Goal: Information Seeking & Learning: Learn about a topic

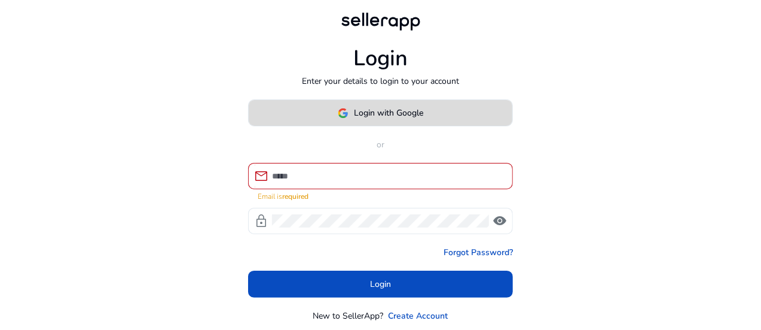
click at [374, 115] on span "Login with Google" at bounding box center [389, 112] width 69 height 13
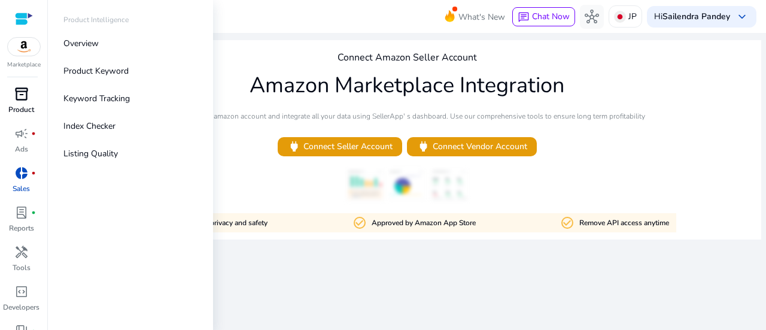
click at [22, 97] on span "inventory_2" at bounding box center [21, 94] width 14 height 14
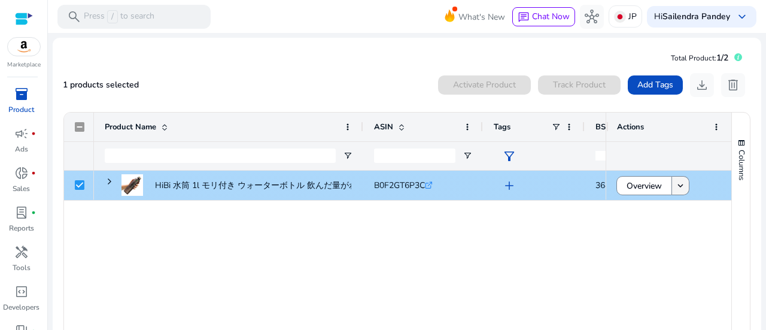
click at [676, 186] on mat-icon "keyboard_arrow_down" at bounding box center [680, 185] width 11 height 11
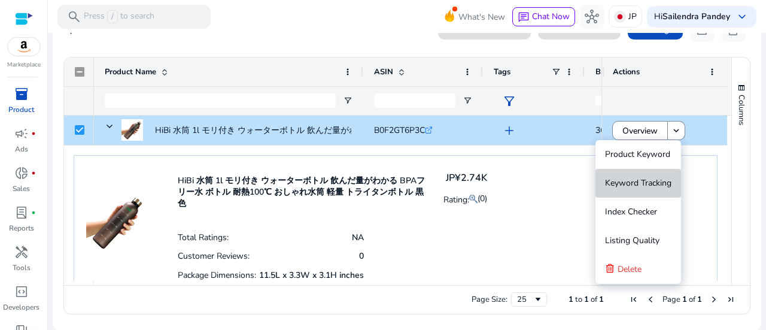
click at [636, 190] on span "Keyword Tracking" at bounding box center [638, 183] width 66 height 24
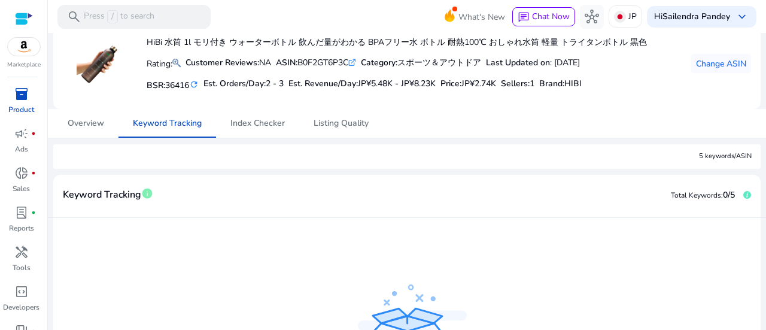
scroll to position [179, 0]
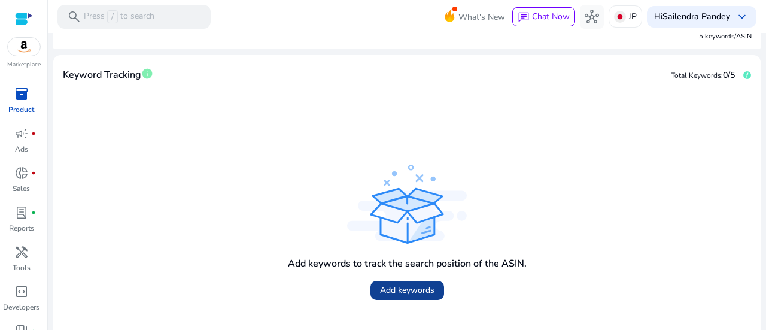
click at [409, 295] on span "Add keywords" at bounding box center [407, 290] width 54 height 13
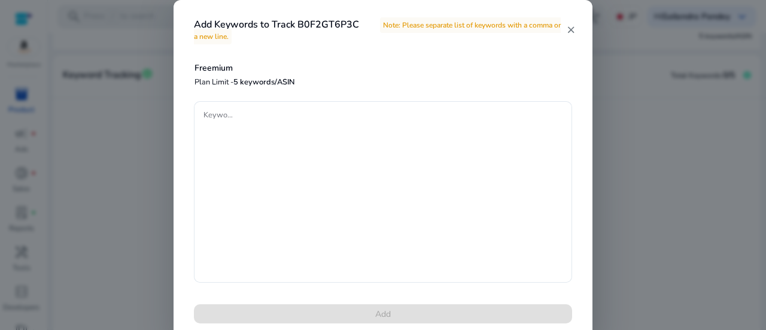
click at [569, 29] on mat-icon "close" at bounding box center [571, 30] width 10 height 11
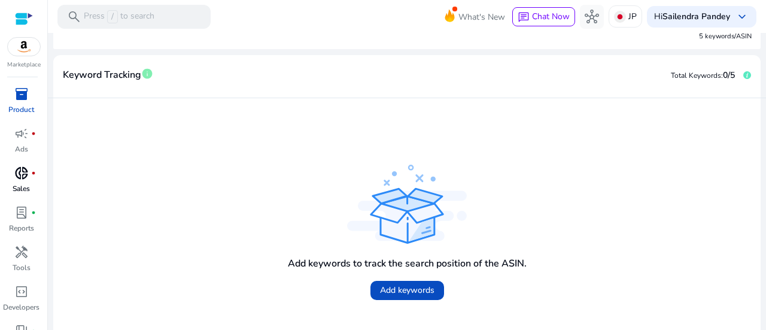
click at [18, 178] on span "donut_small" at bounding box center [21, 173] width 14 height 14
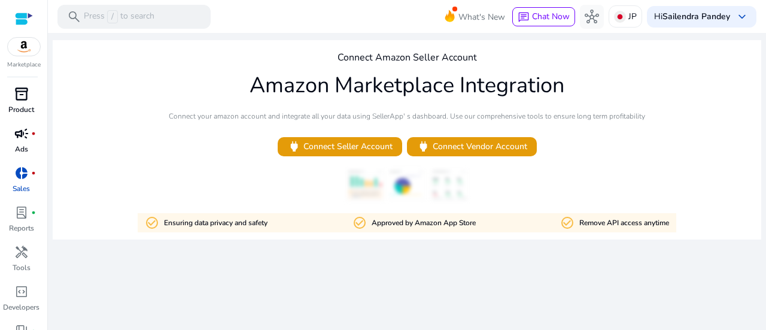
click at [23, 141] on span "campaign" at bounding box center [21, 133] width 14 height 14
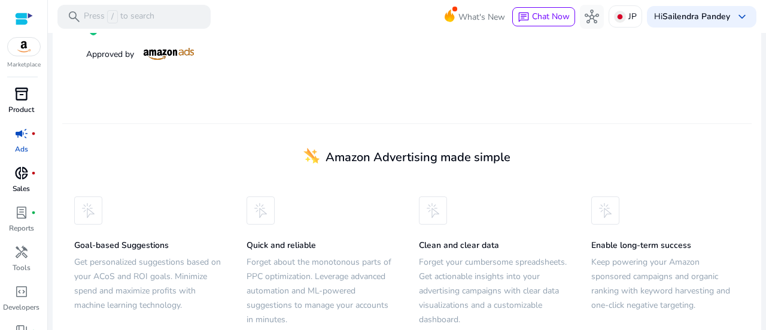
scroll to position [349, 0]
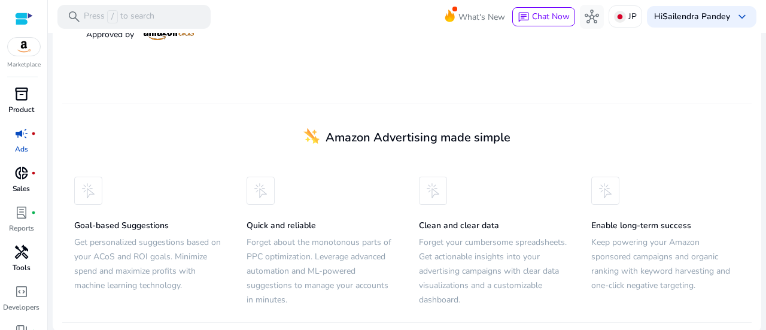
click at [13, 264] on p "Tools" at bounding box center [22, 267] width 18 height 11
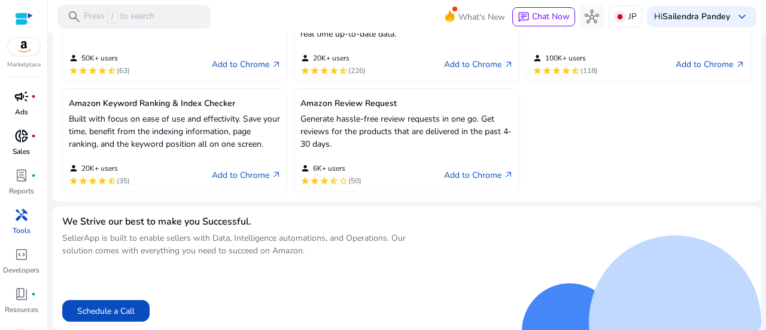
scroll to position [65, 0]
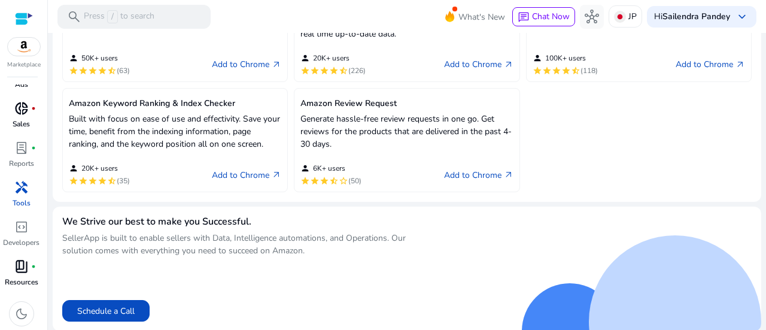
click at [11, 266] on div "book_4 fiber_manual_record" at bounding box center [21, 266] width 33 height 19
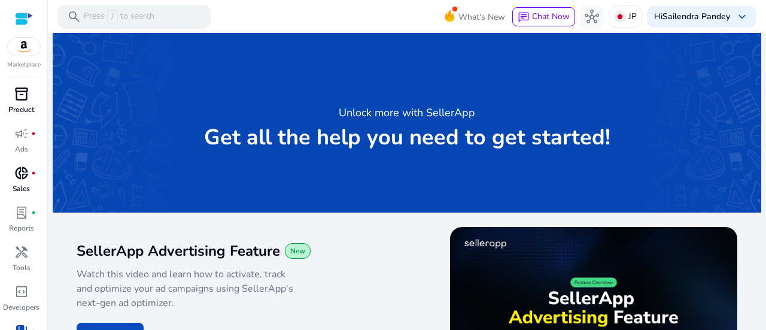
click at [25, 104] on p "Product" at bounding box center [21, 109] width 26 height 11
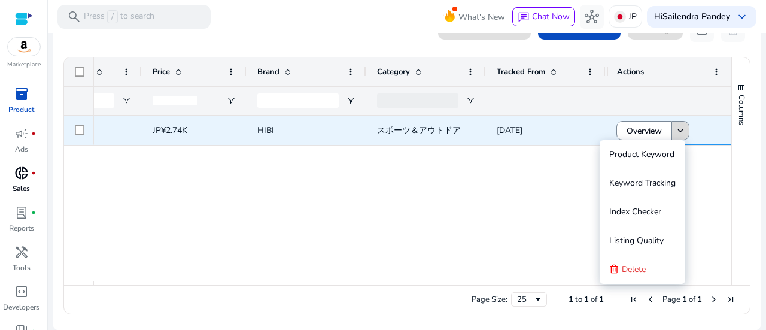
click at [678, 127] on mat-icon "keyboard_arrow_down" at bounding box center [680, 130] width 11 height 11
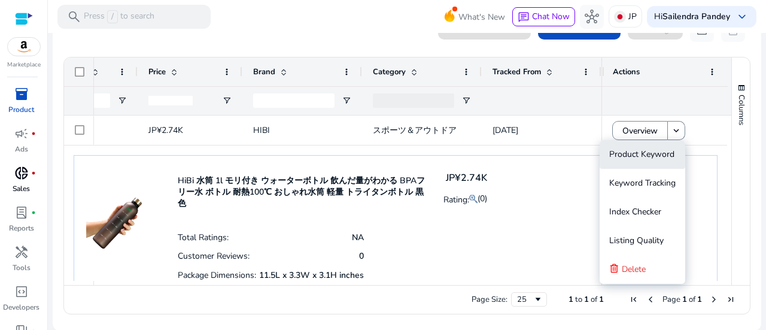
click at [645, 159] on span "Product Keyword" at bounding box center [641, 153] width 65 height 11
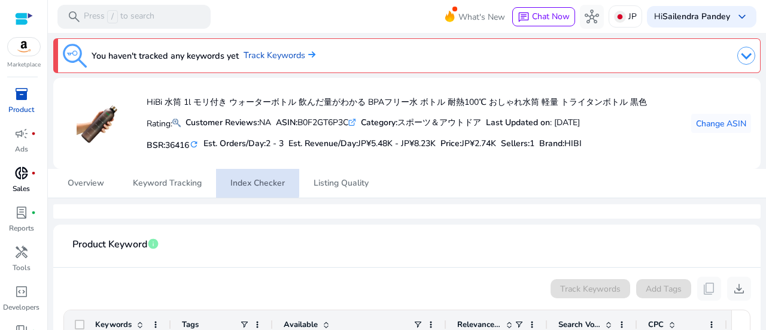
click at [251, 175] on span "Index Checker" at bounding box center [257, 183] width 54 height 29
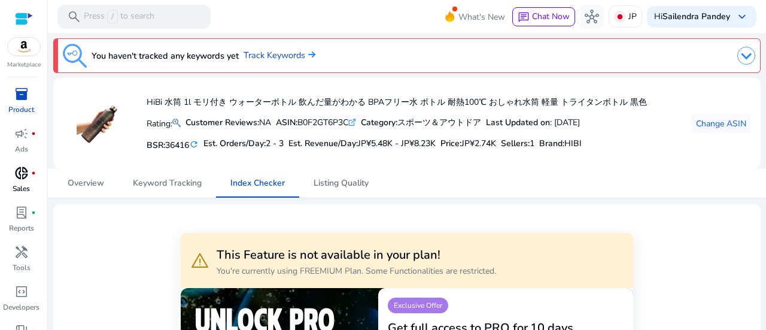
drag, startPoint x: 341, startPoint y: 182, endPoint x: 420, endPoint y: 175, distance: 79.9
click at [342, 182] on span "Listing Quality" at bounding box center [340, 183] width 55 height 8
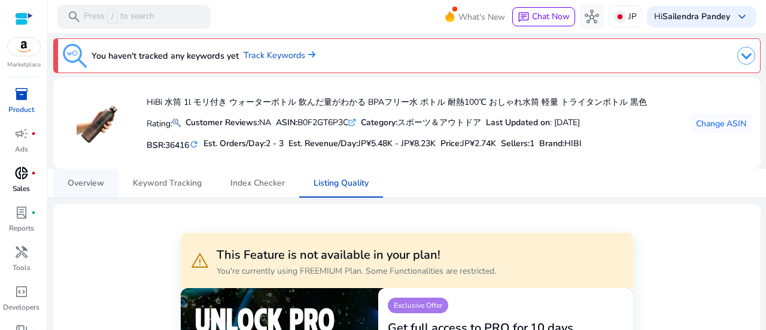
click at [57, 187] on link "Overview" at bounding box center [85, 183] width 65 height 29
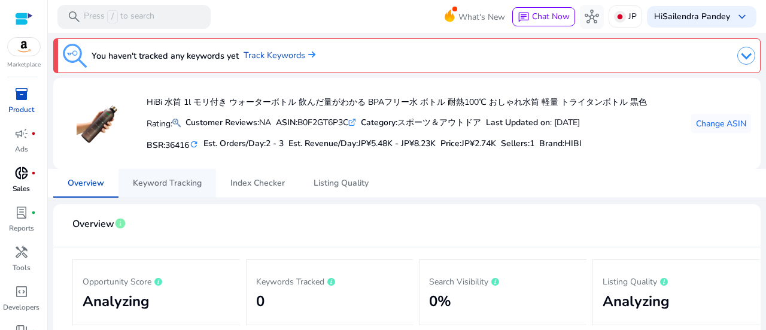
click at [176, 191] on span "Keyword Tracking" at bounding box center [167, 183] width 69 height 29
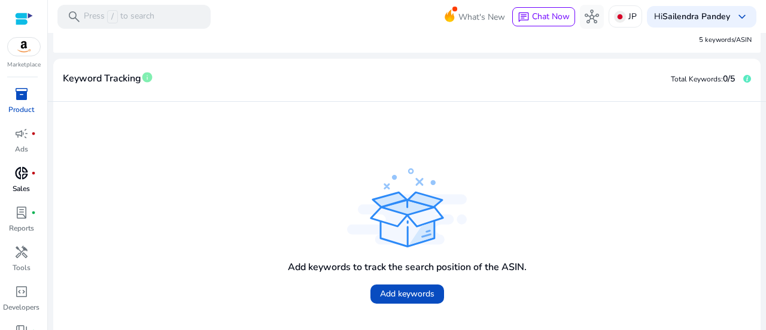
scroll to position [223, 0]
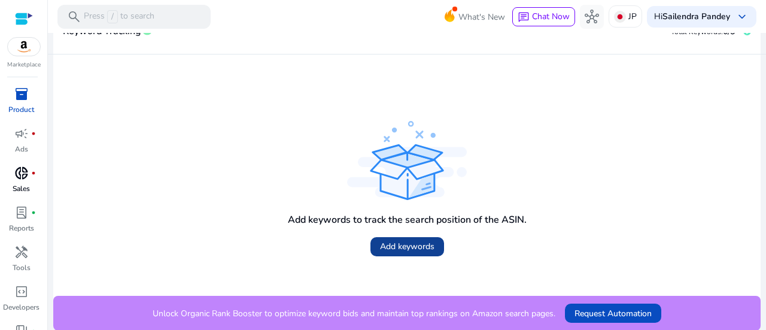
click at [415, 246] on span "Add keywords" at bounding box center [407, 246] width 54 height 13
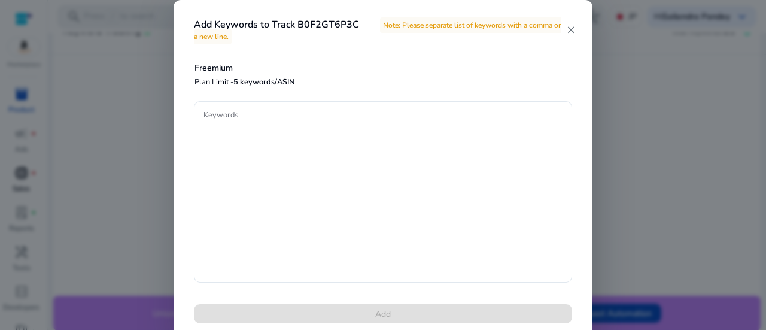
click at [571, 28] on mat-icon "close" at bounding box center [571, 30] width 10 height 11
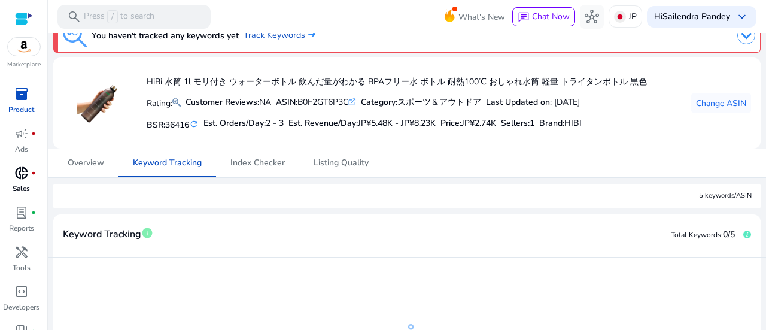
scroll to position [0, 0]
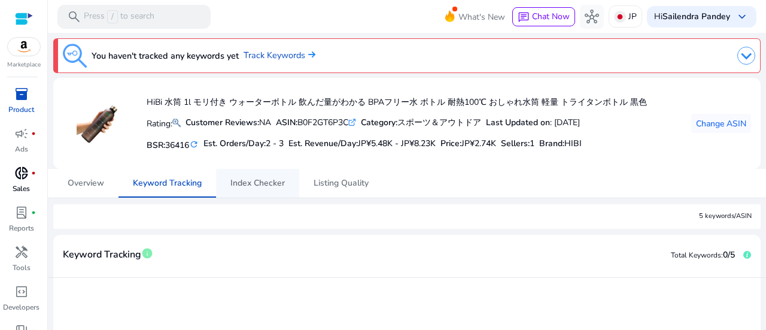
click at [268, 184] on span "Index Checker" at bounding box center [257, 183] width 54 height 8
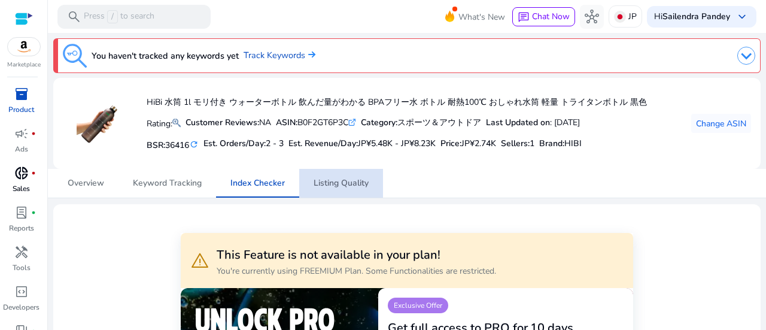
click at [347, 184] on span "Listing Quality" at bounding box center [340, 183] width 55 height 8
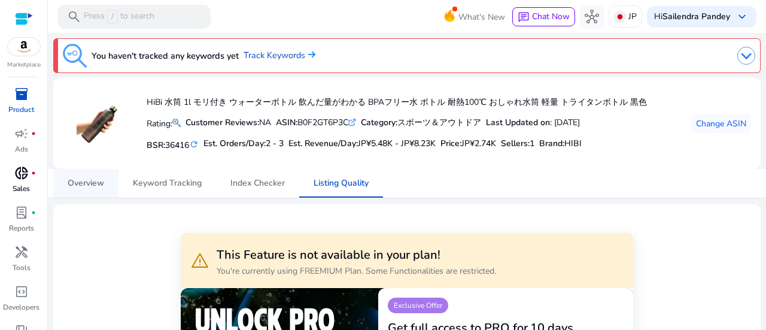
click at [92, 185] on span "Overview" at bounding box center [86, 183] width 36 height 8
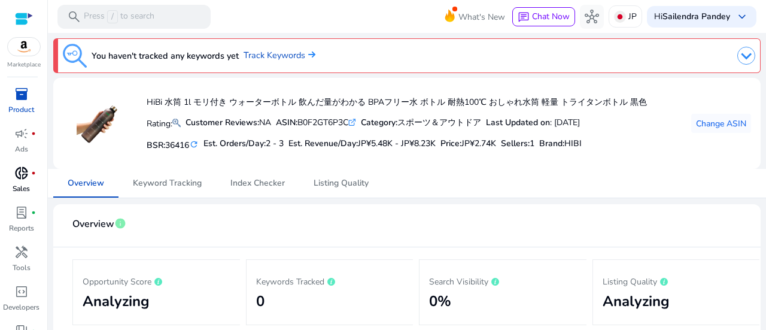
click at [31, 176] on div "donut_small fiber_manual_record" at bounding box center [21, 172] width 33 height 19
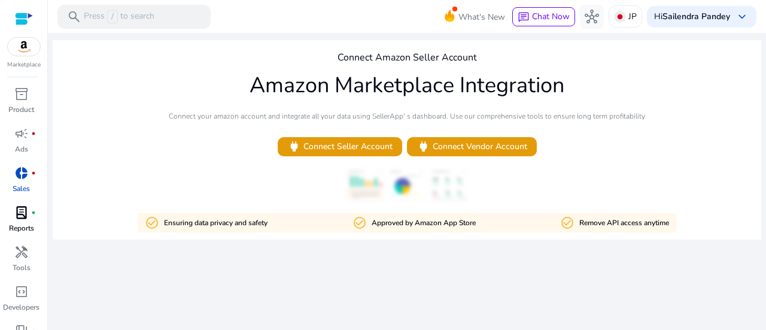
click at [21, 227] on p "Reports" at bounding box center [21, 228] width 25 height 11
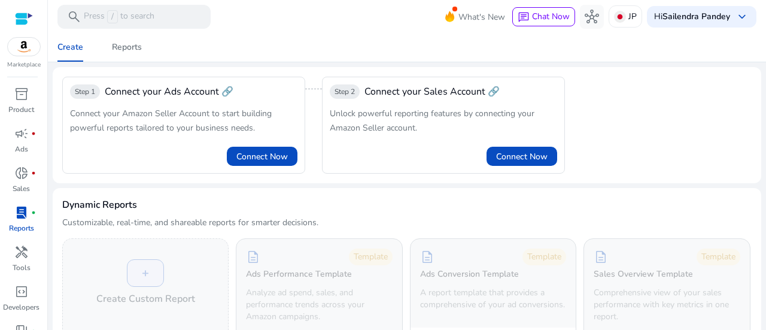
click at [27, 13] on div at bounding box center [24, 19] width 18 height 14
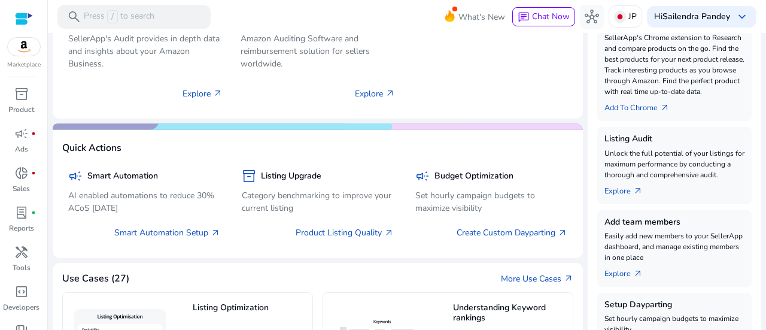
scroll to position [419, 0]
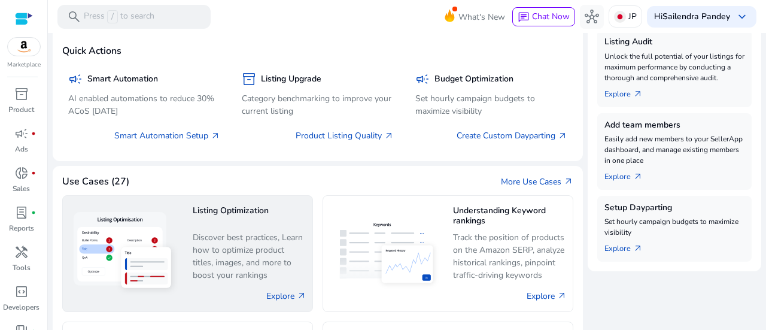
click at [262, 255] on p "Discover best practices, Learn how to optimize product titles, images, and more…" at bounding box center [250, 256] width 114 height 51
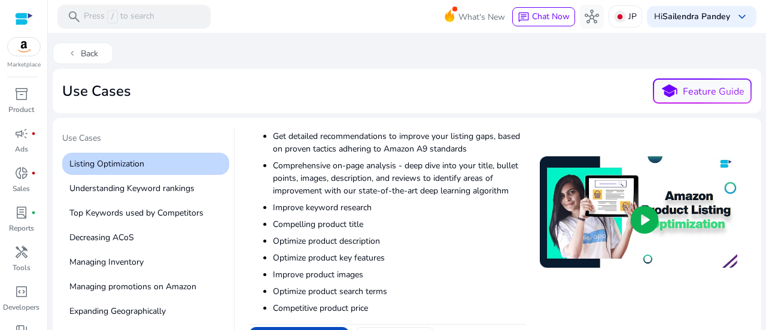
scroll to position [42, 0]
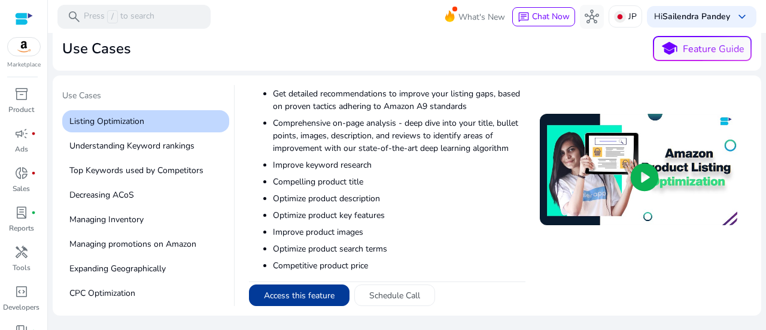
click at [287, 288] on button "Access this feature" at bounding box center [299, 295] width 100 height 22
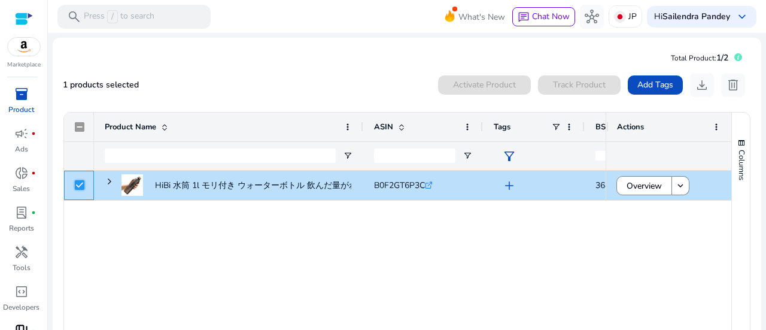
scroll to position [65, 0]
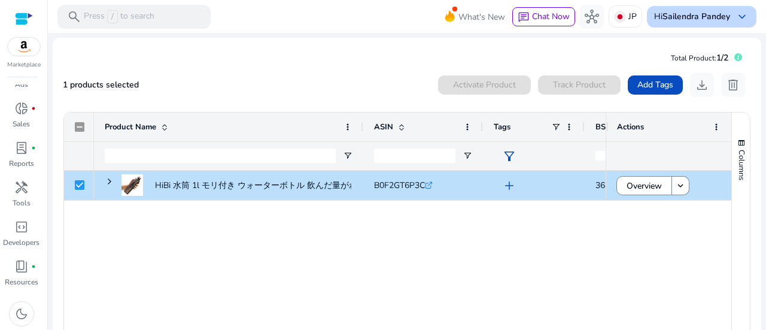
click at [675, 14] on b "Sailendra Pandey" at bounding box center [696, 16] width 68 height 11
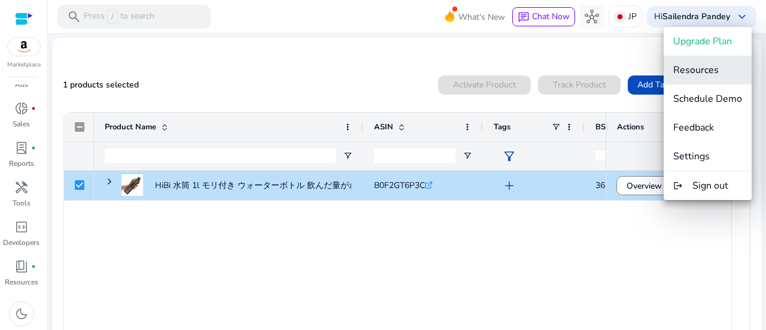
click at [714, 63] on span "Resources" at bounding box center [695, 69] width 45 height 13
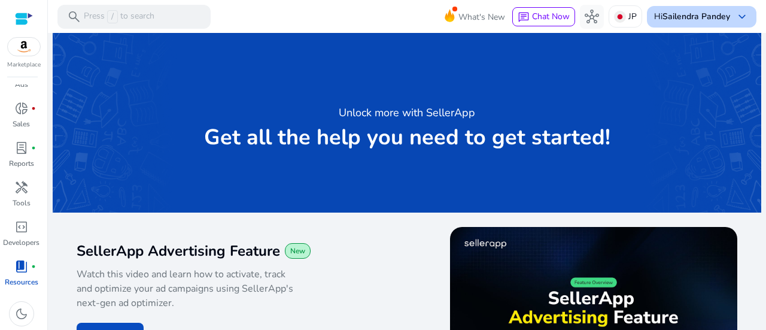
click at [742, 11] on span "keyboard_arrow_down" at bounding box center [741, 17] width 14 height 14
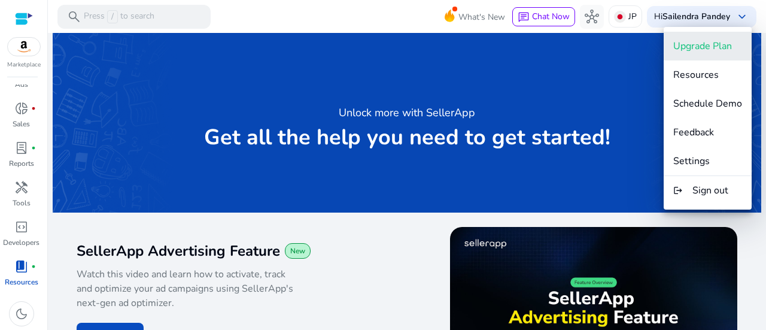
click at [718, 48] on span "Upgrade Plan" at bounding box center [702, 45] width 59 height 13
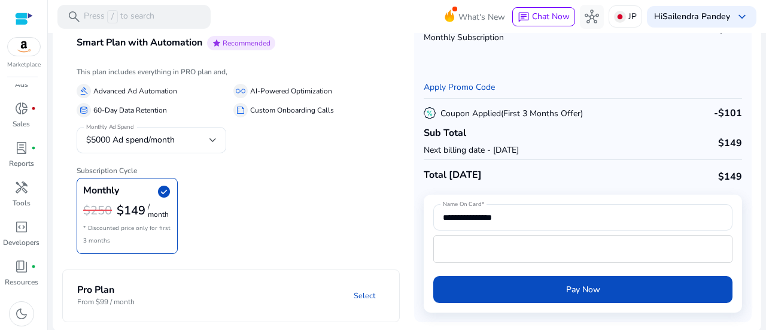
scroll to position [76, 0]
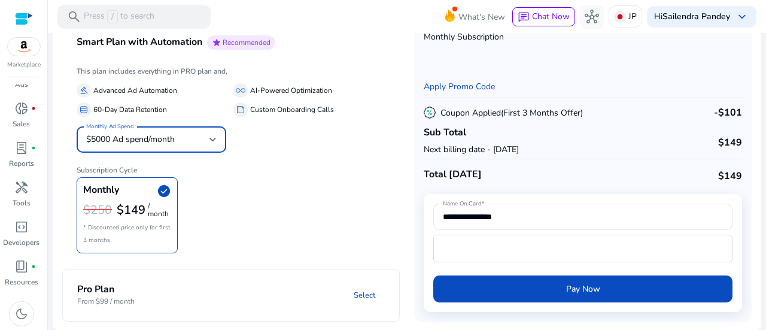
click at [212, 138] on div at bounding box center [212, 139] width 7 height 5
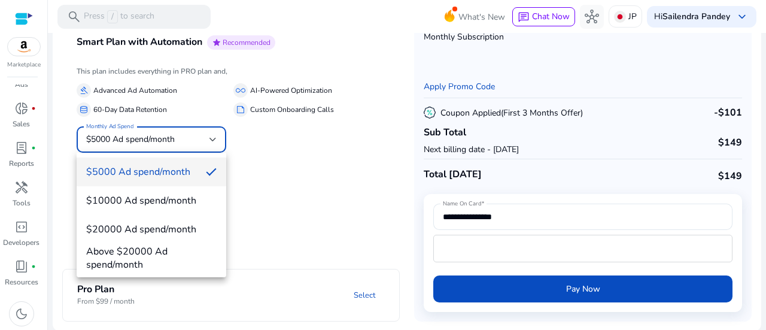
click at [212, 138] on div at bounding box center [383, 165] width 766 height 330
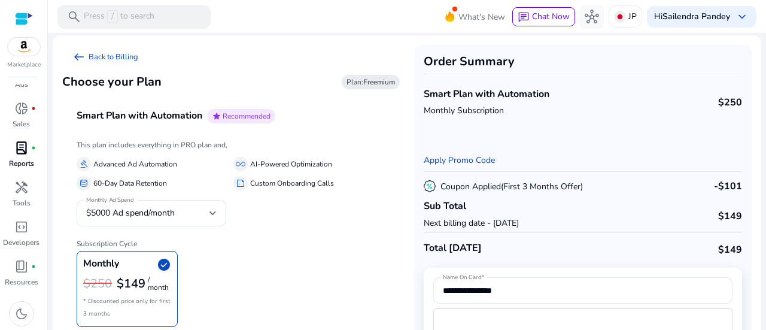
scroll to position [0, 0]
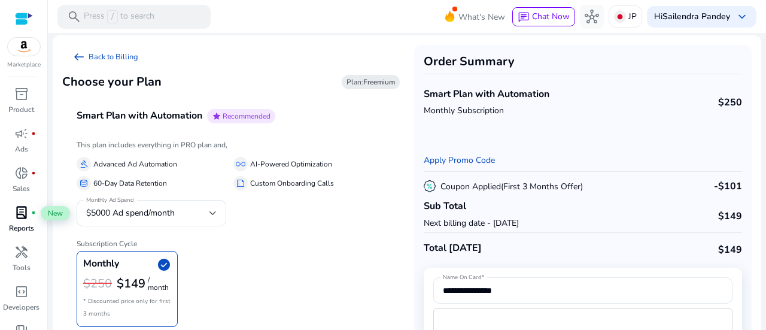
click at [20, 217] on span "lab_profile" at bounding box center [21, 212] width 14 height 14
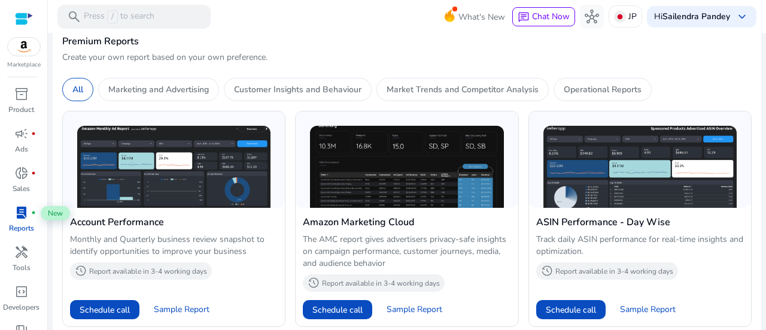
scroll to position [538, 0]
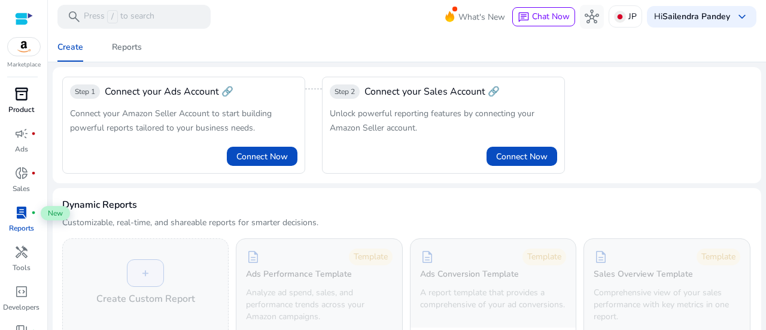
click at [17, 101] on span "inventory_2" at bounding box center [21, 94] width 14 height 14
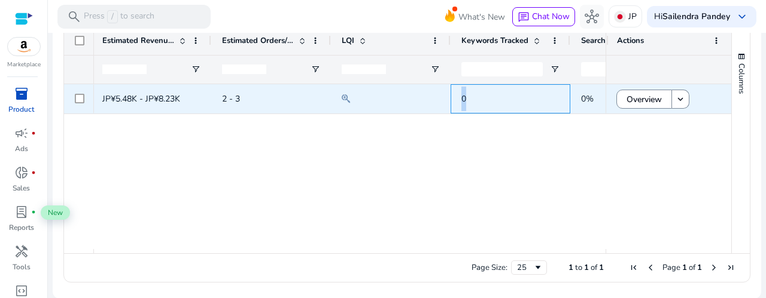
drag, startPoint x: 458, startPoint y: 100, endPoint x: 470, endPoint y: 100, distance: 12.0
click at [470, 100] on div "0" at bounding box center [510, 98] width 120 height 29
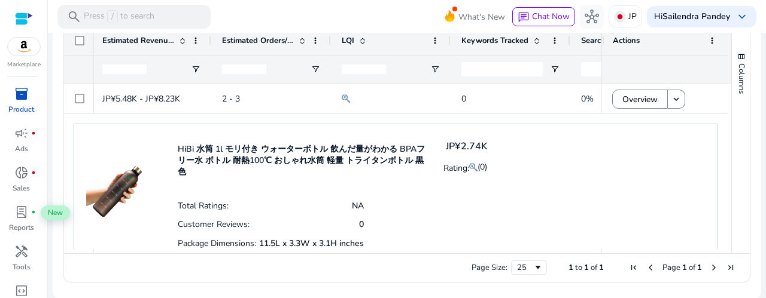
drag, startPoint x: 390, startPoint y: 247, endPoint x: 403, endPoint y: 247, distance: 13.2
click at [403, 247] on div "Total Ratings: NA Customer Reviews: 0 Package Dimensions: 11.5L x 3.3W x 3.1H i…" at bounding box center [332, 243] width 309 height 95
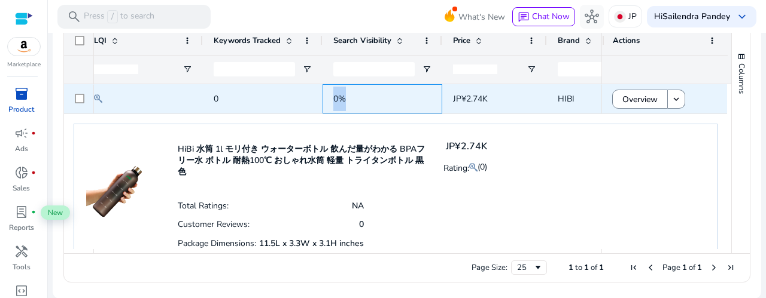
drag, startPoint x: 333, startPoint y: 97, endPoint x: 348, endPoint y: 96, distance: 15.0
click at [348, 96] on span "0%" at bounding box center [382, 99] width 98 height 25
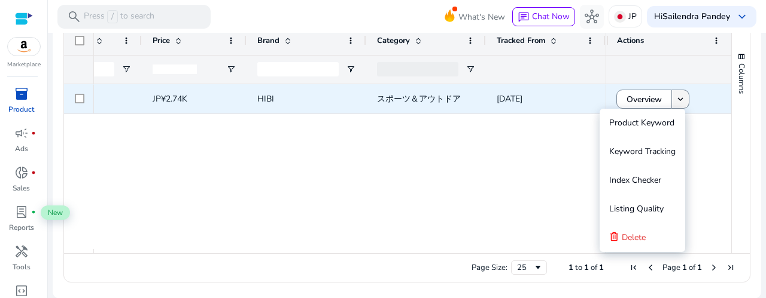
click at [681, 97] on mat-icon "keyboard_arrow_down" at bounding box center [680, 99] width 11 height 11
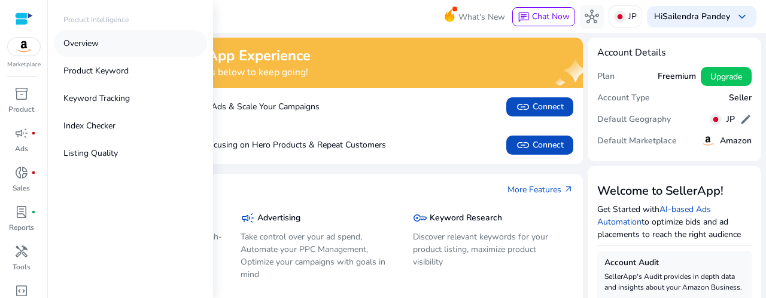
click at [111, 43] on link "Overview" at bounding box center [130, 43] width 153 height 27
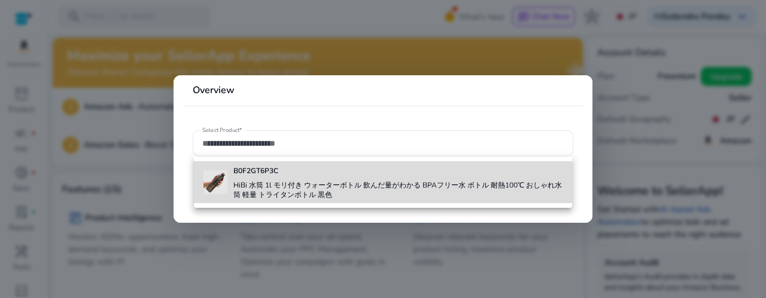
click at [362, 181] on h4 "HiBi 水筒 1l モリ付き ウォーターボトル 飲んだ量がわかる BPAフリー水 ボトル 耐熱100℃ おしゃれ水筒 軽量 トライタンボトル 黒色" at bounding box center [397, 190] width 329 height 19
type input "**********"
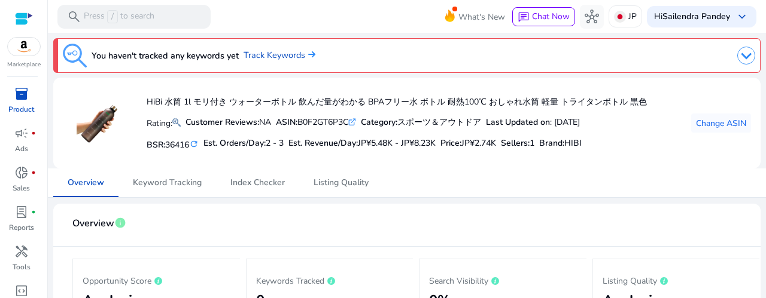
scroll to position [60, 0]
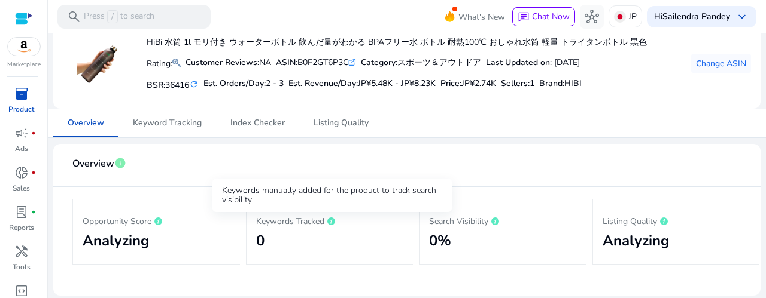
drag, startPoint x: 256, startPoint y: 220, endPoint x: 341, endPoint y: 222, distance: 85.0
click at [341, 222] on p "Keywords Tracked" at bounding box center [330, 221] width 148 height 14
drag, startPoint x: 256, startPoint y: 239, endPoint x: 264, endPoint y: 240, distance: 8.4
click at [264, 240] on h2 "0" at bounding box center [330, 241] width 148 height 17
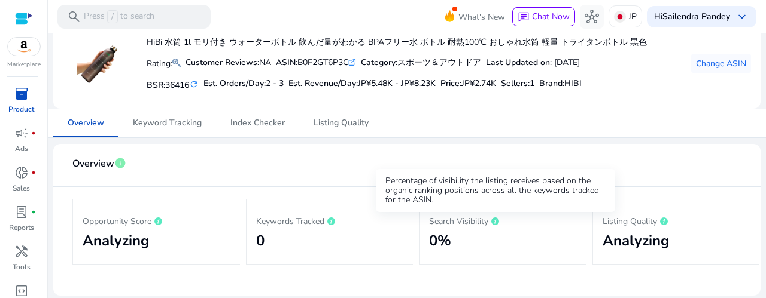
drag, startPoint x: 428, startPoint y: 218, endPoint x: 493, endPoint y: 222, distance: 64.7
click at [493, 222] on p "Search Visibility" at bounding box center [503, 221] width 148 height 14
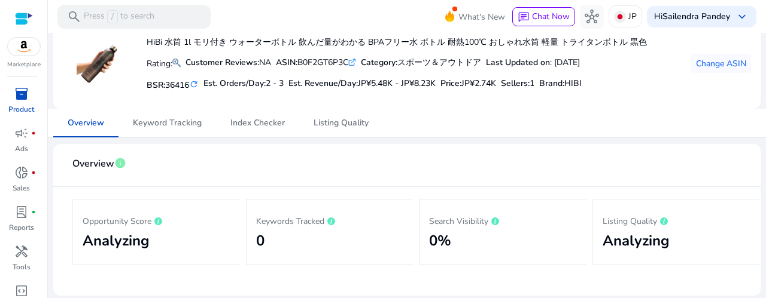
drag, startPoint x: 429, startPoint y: 241, endPoint x: 465, endPoint y: 245, distance: 35.5
click at [465, 245] on h2 "0%" at bounding box center [503, 241] width 148 height 17
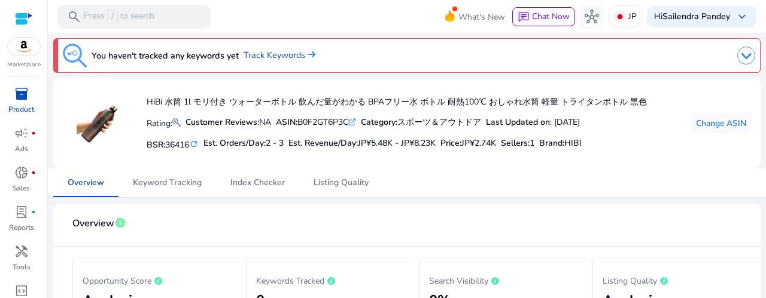
scroll to position [0, 0]
drag, startPoint x: 164, startPoint y: 187, endPoint x: 184, endPoint y: 190, distance: 20.6
click at [164, 187] on span "Keyword Tracking" at bounding box center [167, 183] width 69 height 8
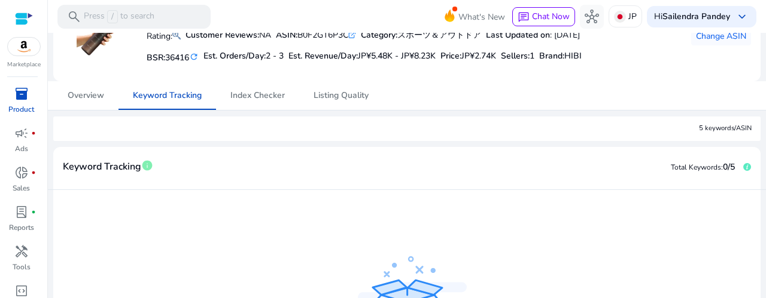
scroll to position [120, 0]
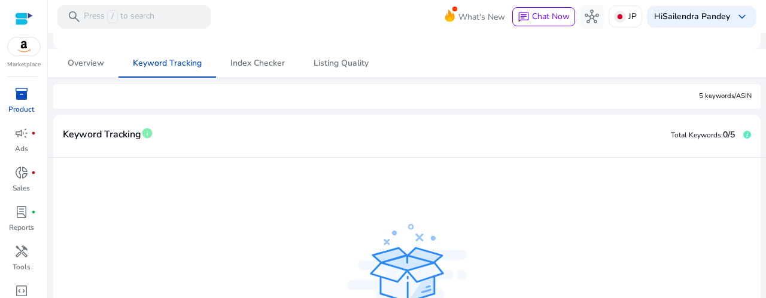
drag, startPoint x: 118, startPoint y: 200, endPoint x: 444, endPoint y: 212, distance: 325.6
click at [444, 212] on div "Add keywords to track the search position of the ASIN. Add keywords" at bounding box center [407, 278] width 688 height 222
click at [446, 192] on app-empty-state "Add keywords to track the search position of the ASIN. Add keywords" at bounding box center [407, 278] width 245 height 174
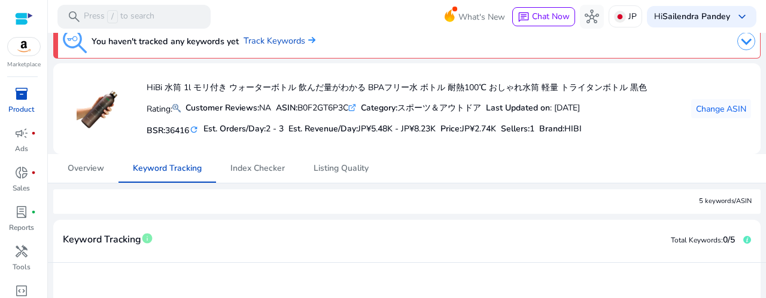
scroll to position [0, 0]
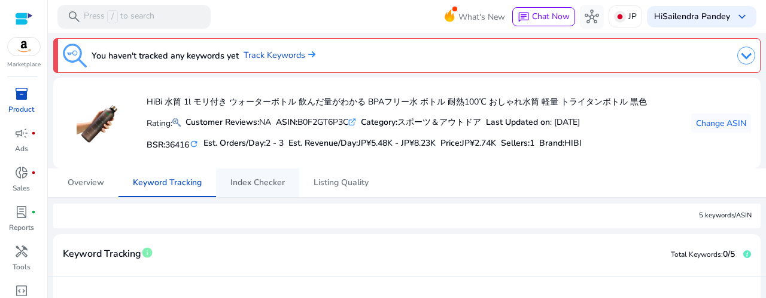
click at [236, 181] on span "Index Checker" at bounding box center [257, 183] width 54 height 8
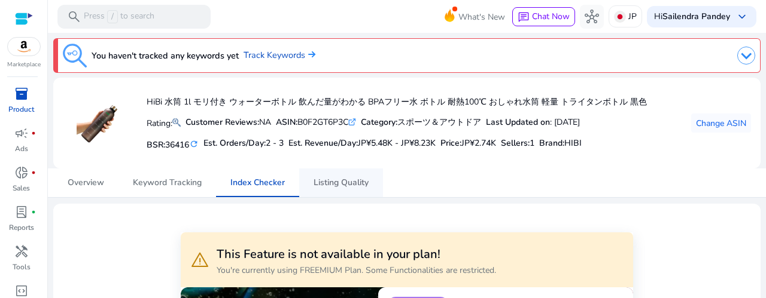
drag, startPoint x: 323, startPoint y: 179, endPoint x: 379, endPoint y: 181, distance: 56.3
click at [323, 179] on span "Listing Quality" at bounding box center [340, 183] width 55 height 8
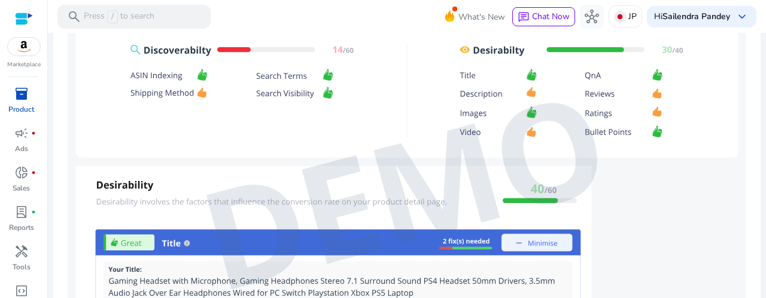
scroll to position [837, 0]
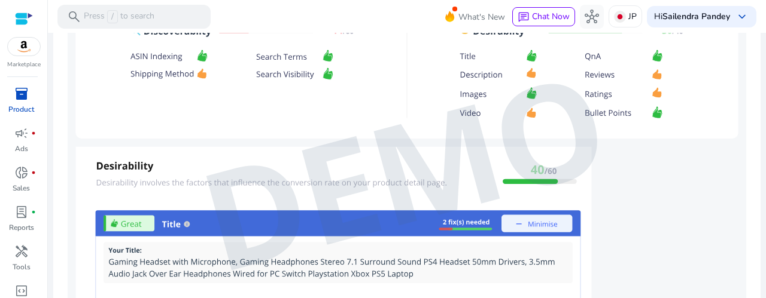
click at [526, 217] on img at bounding box center [407, 172] width 678 height 707
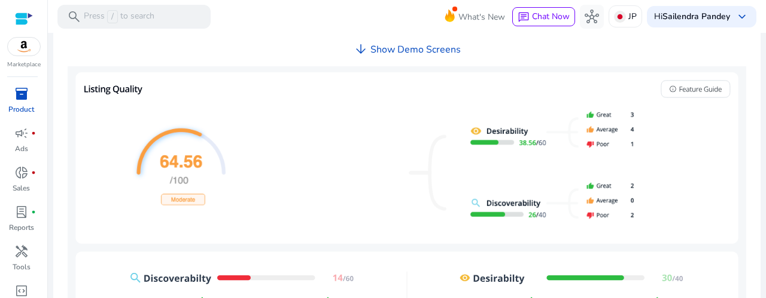
scroll to position [410, 0]
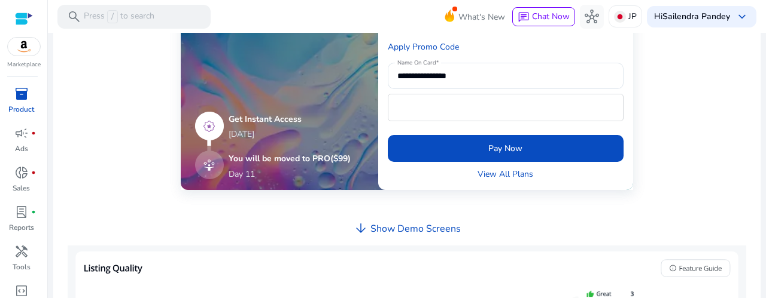
click at [370, 229] on h4 "Show Demo Screens" at bounding box center [415, 229] width 90 height 11
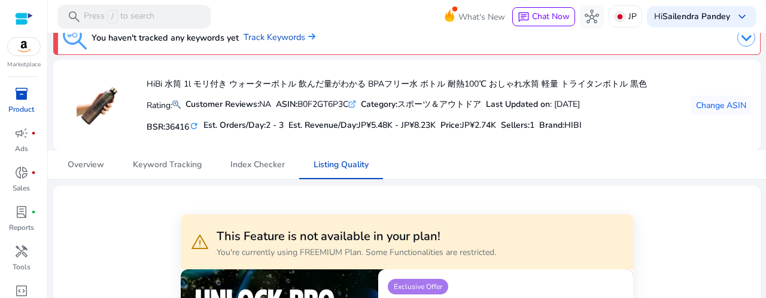
scroll to position [0, 0]
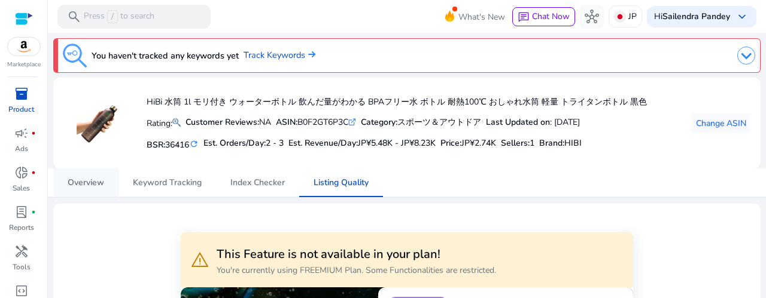
click at [89, 184] on span "Overview" at bounding box center [86, 183] width 36 height 8
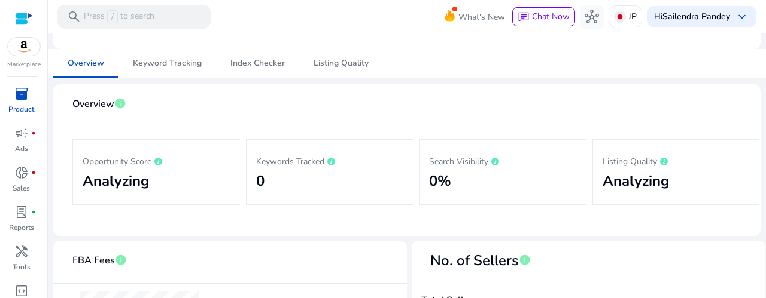
scroll to position [179, 0]
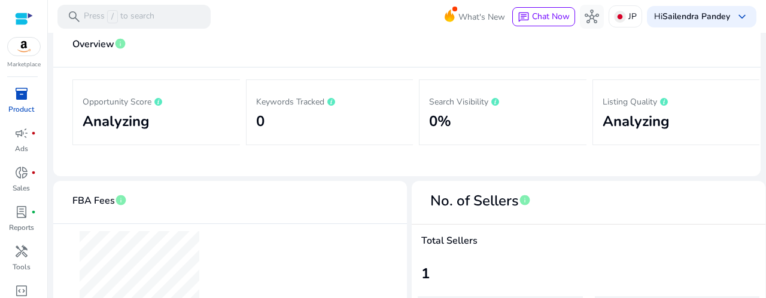
click at [122, 118] on h2 "Analyzing" at bounding box center [157, 121] width 148 height 17
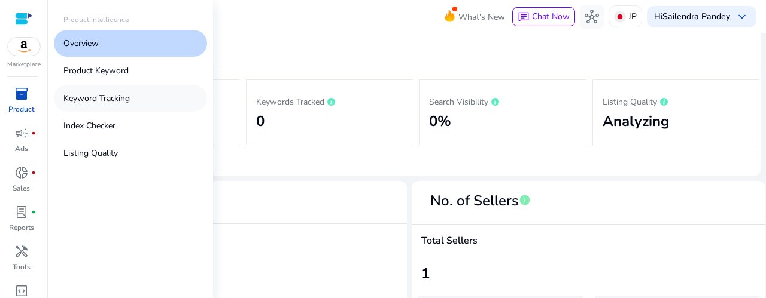
click at [139, 95] on link "Keyword Tracking" at bounding box center [130, 98] width 153 height 27
